Goal: Task Accomplishment & Management: Complete application form

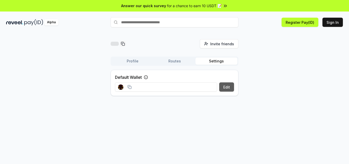
click at [228, 88] on button "Edit" at bounding box center [226, 86] width 15 height 9
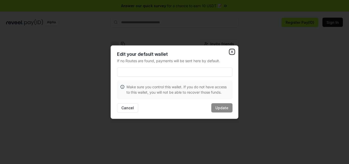
click at [232, 50] on icon "button" at bounding box center [232, 52] width 4 height 4
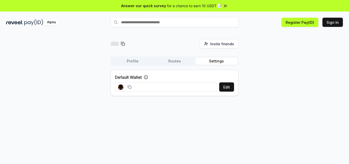
click at [187, 88] on input at bounding box center [166, 86] width 102 height 9
click at [164, 24] on input "text" at bounding box center [175, 22] width 128 height 10
click at [332, 24] on button "Sign In" at bounding box center [333, 22] width 20 height 9
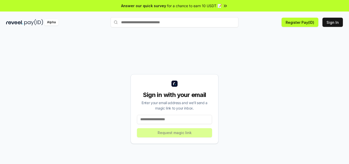
click at [183, 120] on input at bounding box center [174, 119] width 75 height 9
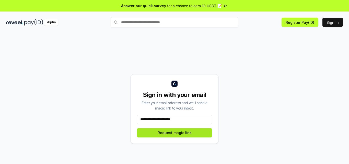
type input "**********"
click at [198, 131] on button "Request magic link" at bounding box center [174, 132] width 75 height 9
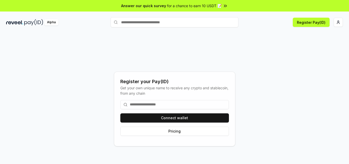
click at [172, 107] on input at bounding box center [174, 104] width 109 height 9
click at [179, 106] on input at bounding box center [174, 104] width 109 height 9
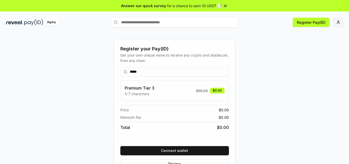
type input "*****"
click at [336, 22] on html "Answer our quick survey for a chance to earn 10 USDT 📝 Alpha Register Pay(ID) R…" at bounding box center [174, 82] width 349 height 164
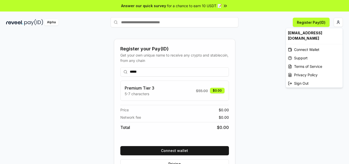
click at [274, 75] on html "Answer our quick survey for a chance to earn 10 USDT 📝 Alpha Register Pay(ID) R…" at bounding box center [174, 82] width 349 height 164
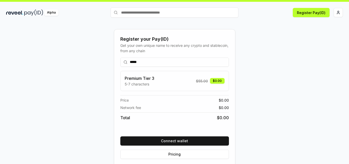
scroll to position [15, 0]
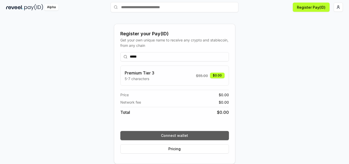
click at [170, 135] on button "Connect wallet" at bounding box center [174, 135] width 109 height 9
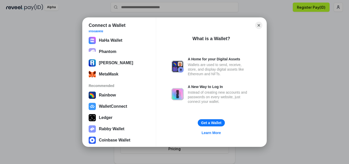
scroll to position [0, 0]
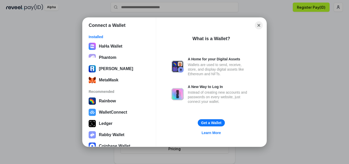
click at [259, 26] on button "Close" at bounding box center [259, 25] width 8 height 8
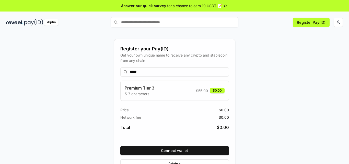
click at [200, 21] on input "text" at bounding box center [175, 22] width 128 height 10
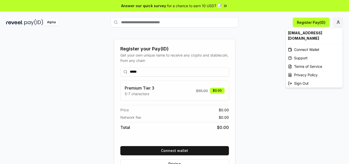
click at [341, 20] on html "Answer our quick survey for a chance to earn 10 USDT 📝 Alpha Register Pay(ID) R…" at bounding box center [174, 82] width 349 height 164
click at [259, 78] on html "Answer our quick survey for a chance to earn 10 USDT 📝 Alpha Register Pay(ID) R…" at bounding box center [174, 82] width 349 height 164
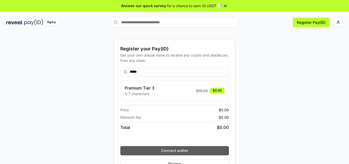
click at [155, 153] on button "Connect wallet" at bounding box center [174, 150] width 109 height 9
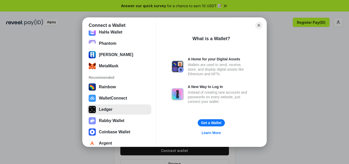
scroll to position [20, 0]
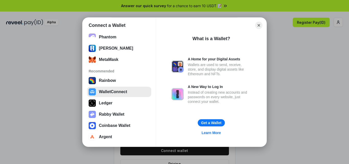
click at [130, 96] on button "WalletConnect" at bounding box center [119, 92] width 64 height 10
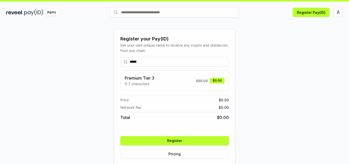
scroll to position [15, 0]
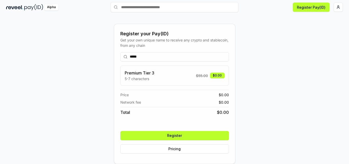
click at [195, 134] on button "Register" at bounding box center [174, 135] width 109 height 9
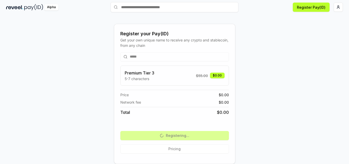
click at [194, 135] on div "***** Premium Tier 3 5-7 characters $ 55.00 $0.00 Price $ 0.00 Network fee $ 0.…" at bounding box center [174, 102] width 109 height 109
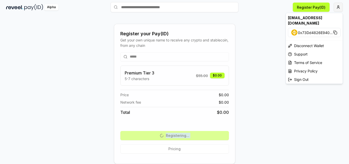
click at [339, 8] on html "Answer our quick survey for a chance to earn 10 USDT 📝 Alpha Register Pay(ID) R…" at bounding box center [174, 82] width 349 height 164
click at [256, 104] on html "Answer our quick survey for a chance to earn 10 USDT 📝 Alpha Register Pay(ID) R…" at bounding box center [174, 82] width 349 height 164
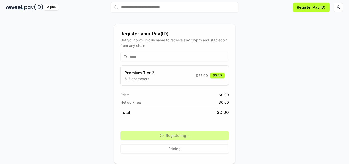
click at [191, 135] on div "***** Premium Tier 3 5-7 characters $ 55.00 $0.00 Price $ 0.00 Network fee $ 0.…" at bounding box center [174, 102] width 109 height 109
click at [191, 134] on div "***** Premium Tier 3 5-7 characters $ 55.00 $0.00 Price $ 0.00 Network fee $ 0.…" at bounding box center [174, 102] width 109 height 109
click at [188, 69] on div "Premium Tier 3 5-7 characters $ 55.00 $0.00" at bounding box center [174, 75] width 109 height 20
click at [181, 137] on div "***** Premium Tier 3 5-7 characters $ 55.00 $0.00 Price $ 0.00 Network fee $ 0.…" at bounding box center [174, 102] width 109 height 109
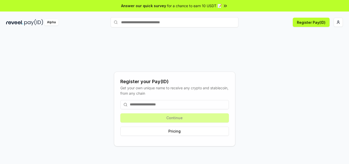
click at [173, 106] on input at bounding box center [174, 104] width 109 height 9
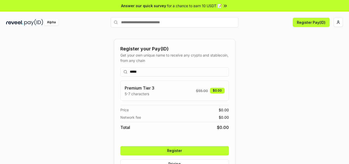
type input "*****"
click at [197, 150] on button "Register" at bounding box center [174, 150] width 109 height 9
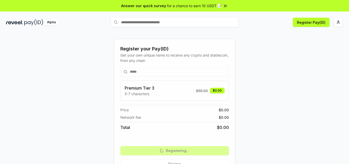
scroll to position [15, 0]
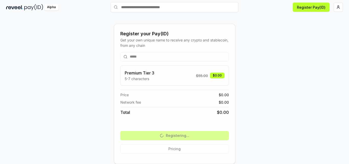
click at [200, 138] on div "***** Premium Tier 3 5-7 characters $ 55.00 $0.00 Price $ 0.00 Network fee $ 0.…" at bounding box center [174, 102] width 109 height 109
click at [181, 125] on div "Premium Tier 3 5-7 characters $ 55.00 $0.00 Price $ 0.00 Network fee $ 0.00 Tot…" at bounding box center [174, 95] width 109 height 61
click at [322, 7] on button "Register Pay(ID)" at bounding box center [311, 7] width 37 height 9
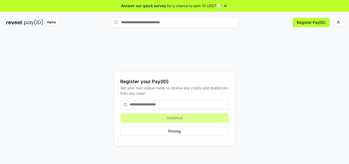
click at [186, 105] on input at bounding box center [174, 104] width 109 height 9
click at [160, 106] on input at bounding box center [174, 104] width 109 height 9
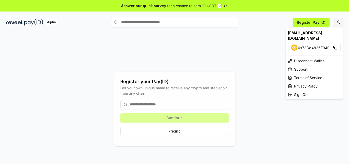
click at [341, 22] on html "Answer our quick survey for a chance to earn 10 USDT 📝 Alpha Register Pay(ID) R…" at bounding box center [174, 82] width 349 height 164
click at [310, 65] on div "Support" at bounding box center [314, 69] width 57 height 8
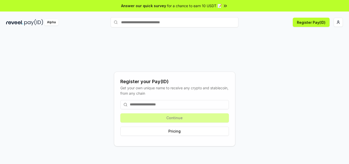
click at [179, 103] on input at bounding box center [174, 104] width 109 height 9
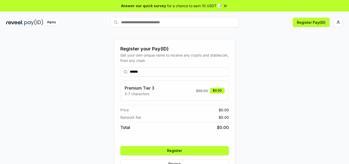
type input "******"
click at [176, 152] on button "Register" at bounding box center [174, 150] width 109 height 9
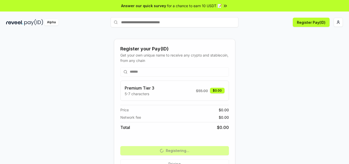
click at [208, 152] on div "****** Premium Tier 3 5-7 characters $ 55.00 $0.00 Price $ 0.00 Network fee $ 0…" at bounding box center [174, 117] width 109 height 109
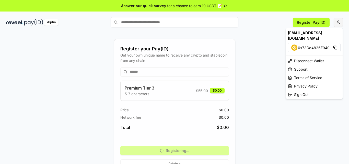
click at [341, 22] on html "Answer our quick survey for a chance to earn 10 USDT 📝 Alpha Register Pay(ID) R…" at bounding box center [174, 82] width 349 height 164
click at [312, 45] on span "0x73Dd4826E940 ..." at bounding box center [315, 47] width 35 height 5
click at [264, 109] on html "Answer our quick survey for a chance to earn 10 USDT 📝 Alpha Register Pay(ID) R…" at bounding box center [174, 82] width 349 height 164
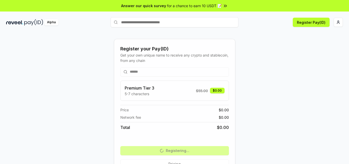
click at [193, 154] on div "****** Premium Tier 3 5-7 characters $ 55.00 $0.00 Price $ 0.00 Network fee $ 0…" at bounding box center [174, 117] width 109 height 109
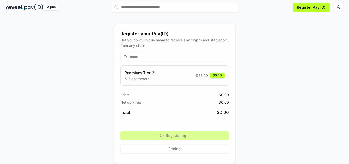
click at [276, 87] on div "Register your Pay(ID) Get your own unique name to receive any crypto and stable…" at bounding box center [174, 93] width 337 height 139
click at [188, 134] on div "****** Premium Tier 3 5-7 characters $ 55.00 $0.00 Price $ 0.00 Network fee $ 0…" at bounding box center [174, 102] width 109 height 109
click at [339, 9] on html "Answer our quick survey for a chance to earn 10 USDT 📝 Alpha Register Pay(ID) R…" at bounding box center [174, 82] width 349 height 164
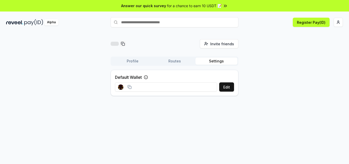
click at [209, 60] on button "Settings" at bounding box center [217, 61] width 42 height 7
click at [232, 87] on button "Edit" at bounding box center [226, 86] width 15 height 9
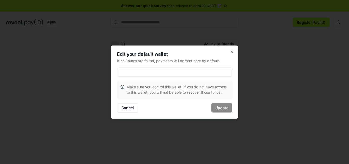
click at [141, 74] on input at bounding box center [175, 71] width 116 height 9
click at [129, 109] on button "Cancel" at bounding box center [127, 107] width 21 height 9
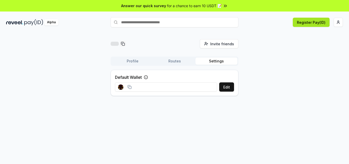
click at [309, 18] on button "Register Pay(ID)" at bounding box center [311, 22] width 37 height 9
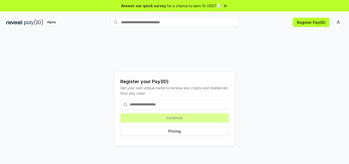
click at [167, 101] on input at bounding box center [174, 104] width 109 height 9
click at [167, 105] on input at bounding box center [174, 104] width 109 height 9
click at [324, 24] on button "Register Pay(ID)" at bounding box center [311, 22] width 37 height 9
